Goal: Task Accomplishment & Management: Manage account settings

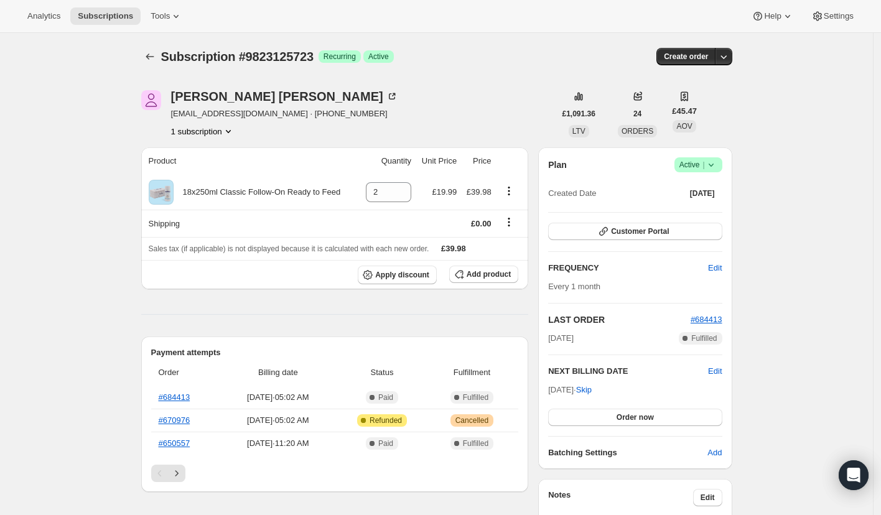
click at [717, 167] on icon at bounding box center [711, 165] width 12 height 12
click at [697, 208] on span "Cancel subscription" at bounding box center [697, 209] width 70 height 9
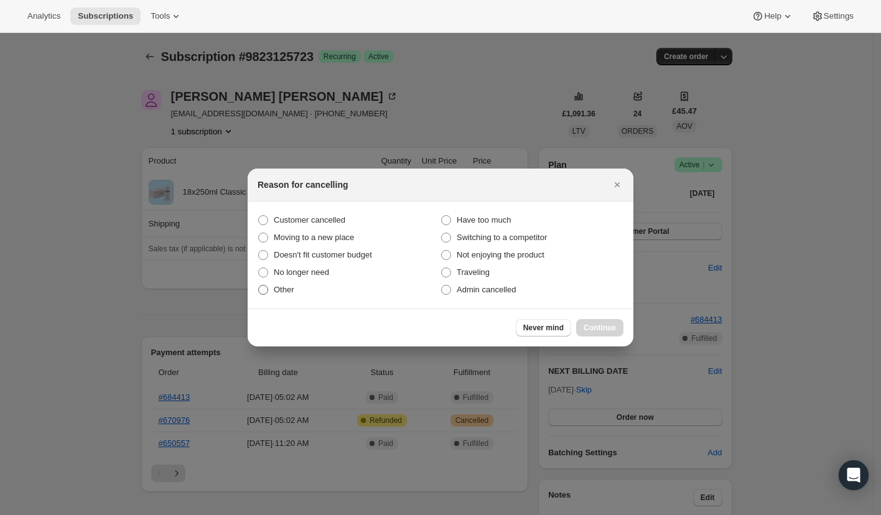
click at [268, 294] on span ":rbj:" at bounding box center [262, 289] width 11 height 11
click at [259, 285] on input "Other" at bounding box center [258, 285] width 1 height 1
radio input "true"
drag, startPoint x: 593, startPoint y: 322, endPoint x: 289, endPoint y: 318, distance: 304.1
click at [593, 322] on button "Continue" at bounding box center [599, 327] width 47 height 17
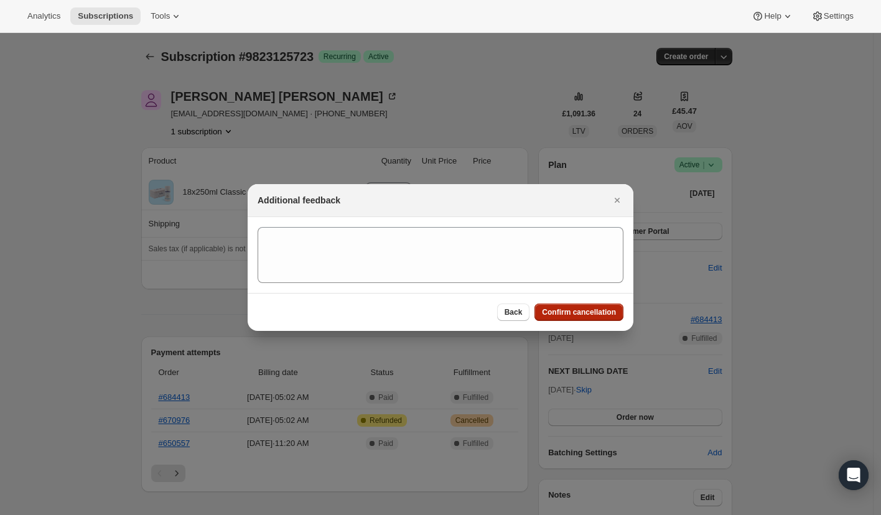
click at [567, 308] on span "Confirm cancellation" at bounding box center [579, 312] width 74 height 10
